Goal: Task Accomplishment & Management: Use online tool/utility

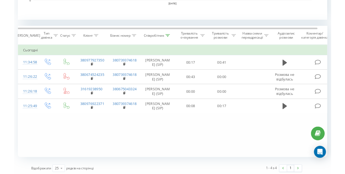
scroll to position [208, 0]
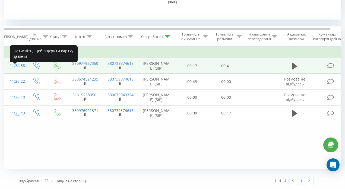
click at [21, 69] on div "11:34:58" at bounding box center [15, 66] width 11 height 11
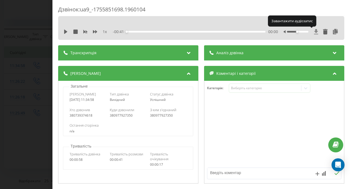
click at [314, 32] on icon at bounding box center [316, 31] width 5 height 5
click at [314, 32] on icon at bounding box center [316, 31] width 4 height 5
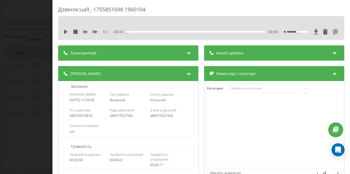
click at [332, 34] on icon at bounding box center [335, 31] width 7 height 5
click at [14, 67] on div "Дзвінок : ua9_-1755851698.1960104 1 x - 00:41 00:00 00:00 Транскрипція Для AI-а…" at bounding box center [175, 87] width 350 height 174
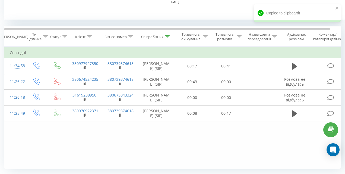
click at [0, 0] on icon at bounding box center [0, 0] width 0 height 0
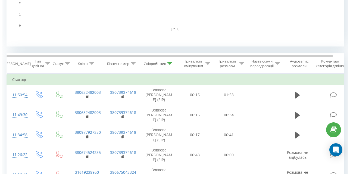
scroll to position [191, 0]
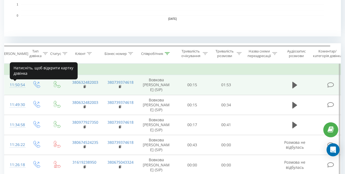
click at [14, 87] on div "11:50:54" at bounding box center [15, 85] width 11 height 11
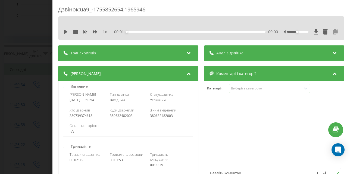
click at [332, 31] on icon at bounding box center [335, 31] width 7 height 5
